Goal: Find specific page/section: Find specific page/section

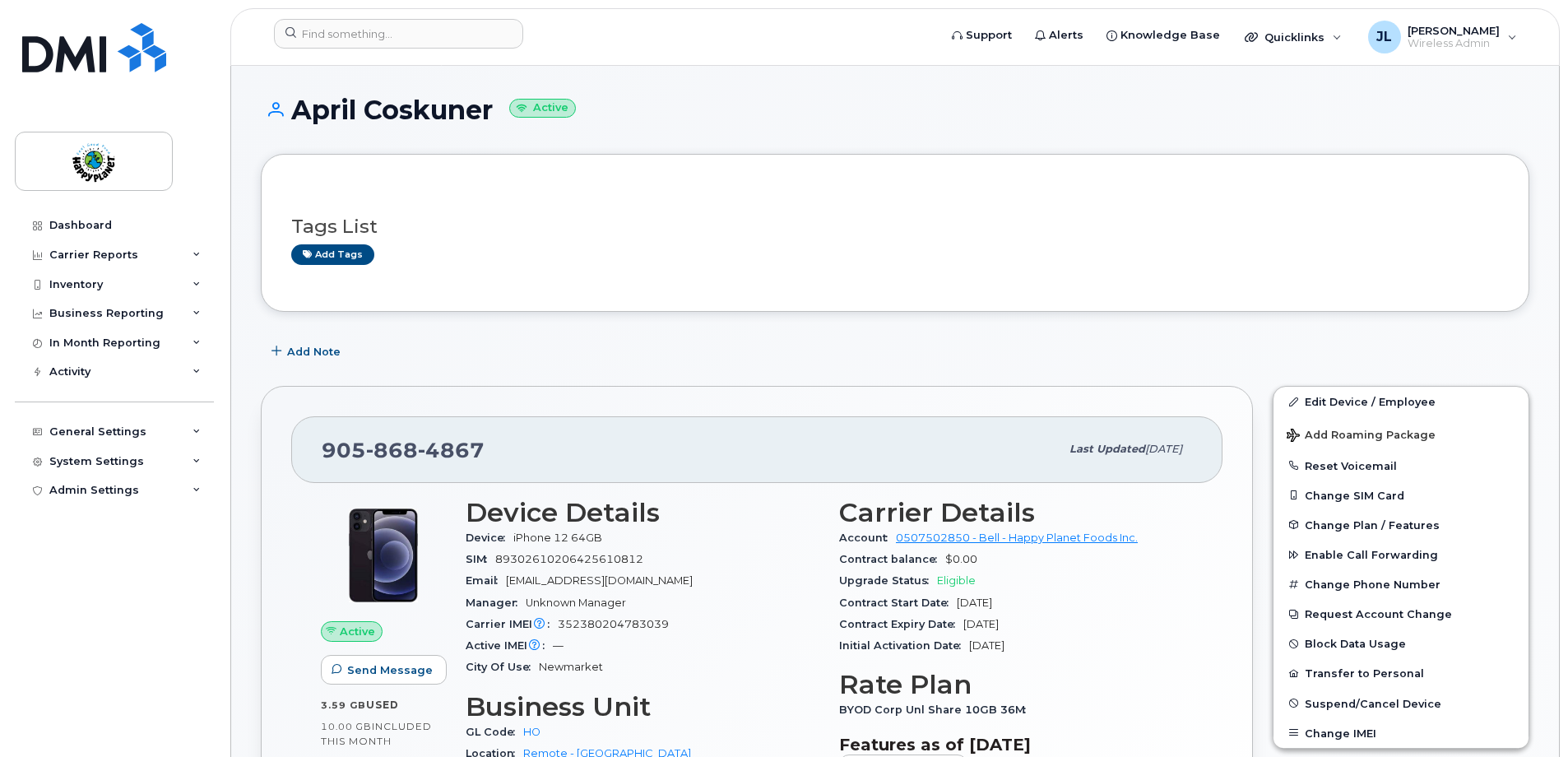
scroll to position [412, 0]
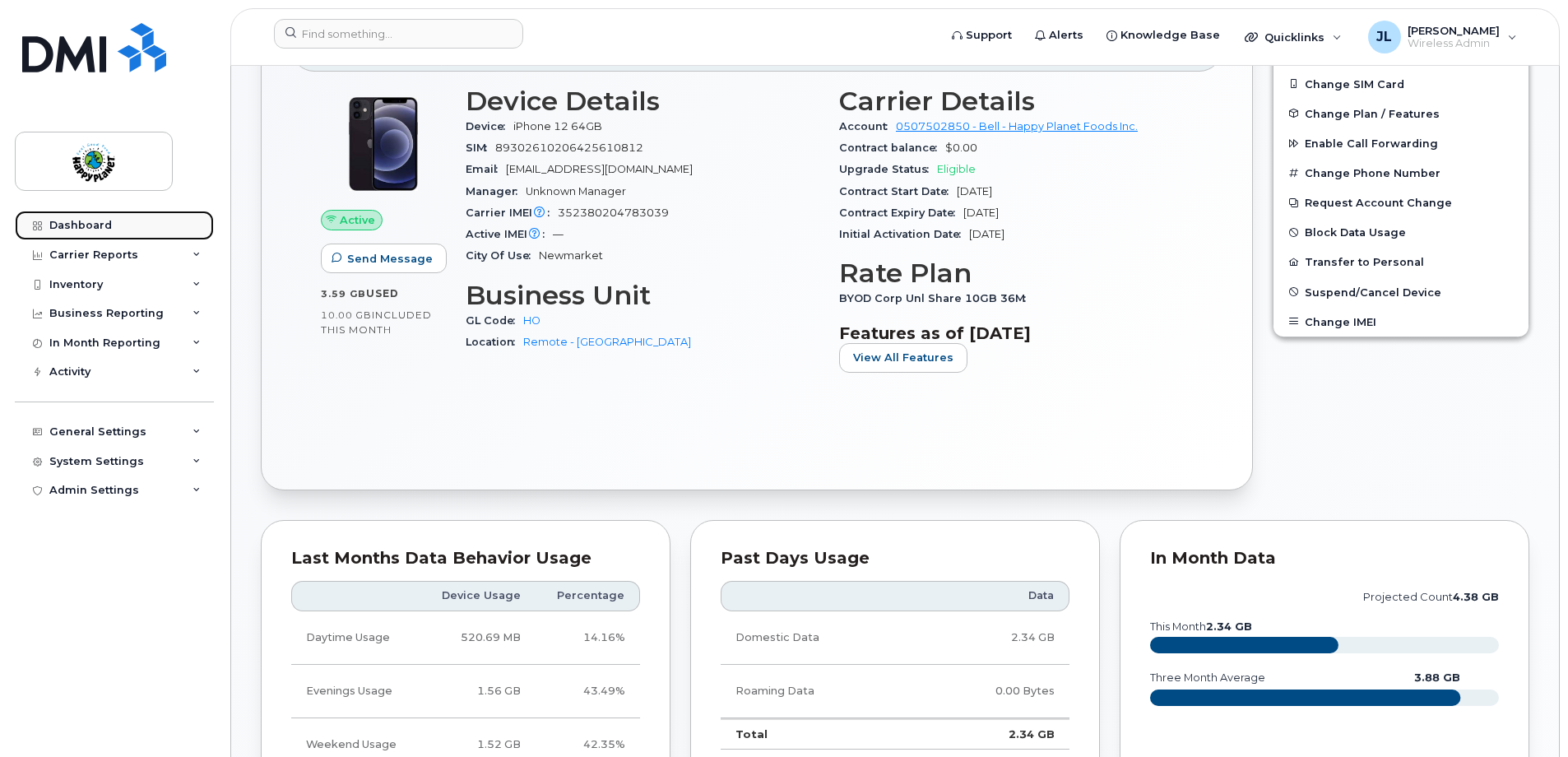
click at [74, 231] on div "Dashboard" at bounding box center [80, 225] width 62 height 13
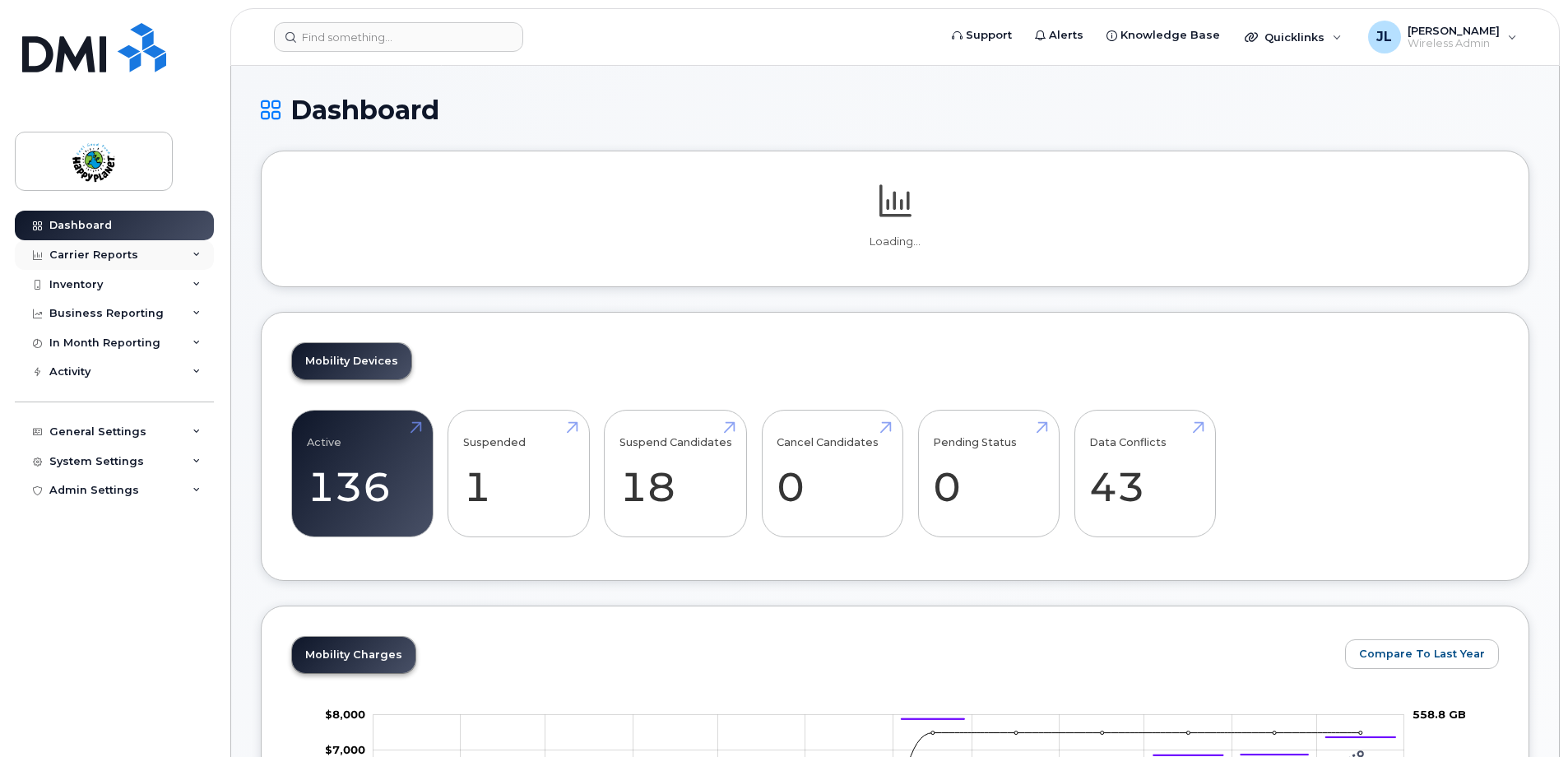
click at [78, 251] on div "Carrier Reports" at bounding box center [94, 254] width 88 height 13
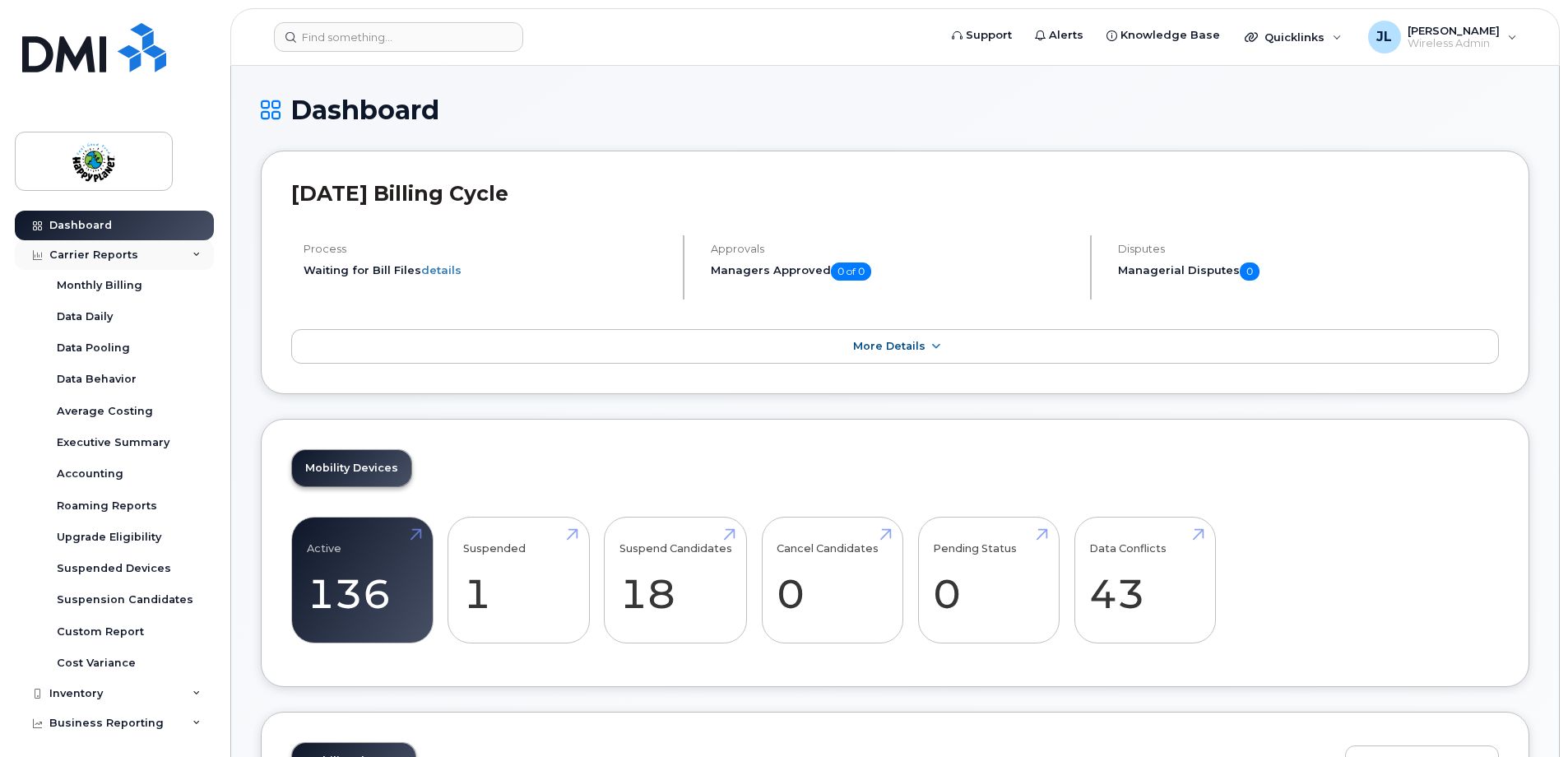
click at [88, 250] on div "Carrier Reports" at bounding box center [94, 254] width 88 height 13
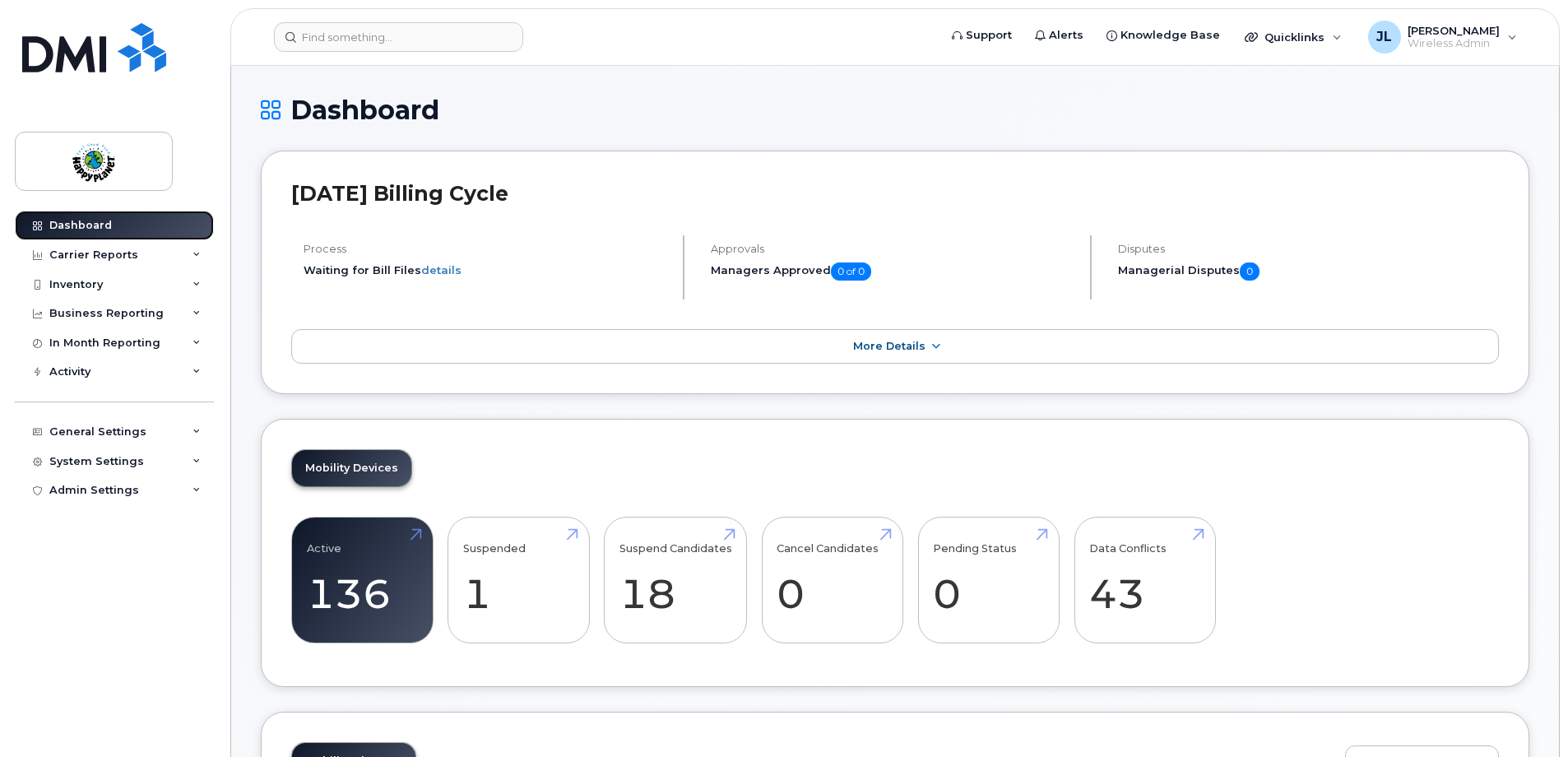
click at [91, 225] on div "Dashboard" at bounding box center [80, 225] width 62 height 13
